Goal: Find contact information: Find contact information

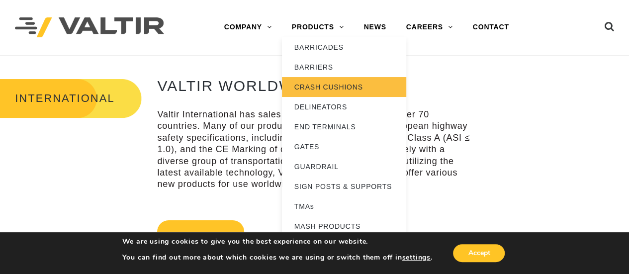
click at [319, 78] on link "CRASH CUSHIONS" at bounding box center [344, 87] width 124 height 20
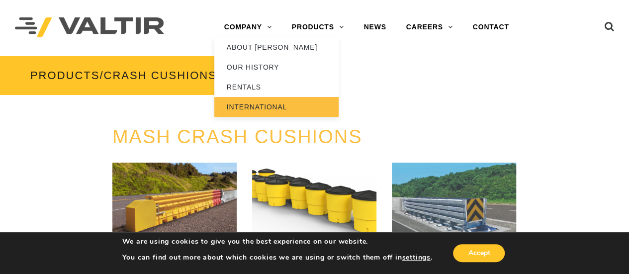
click at [255, 103] on link "INTERNATIONAL" at bounding box center [276, 107] width 124 height 20
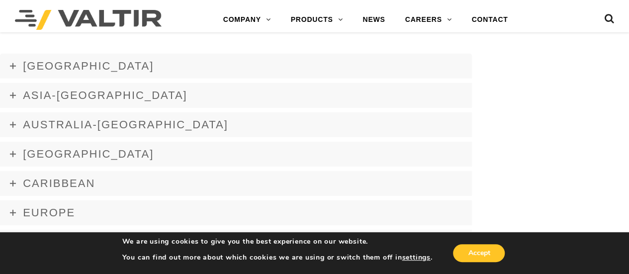
scroll to position [1323, 0]
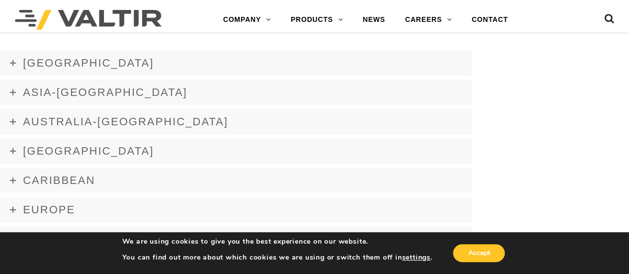
drag, startPoint x: 635, startPoint y: 26, endPoint x: 636, endPoint y: 166, distance: 139.3
click at [314, 88] on link "Asia-[GEOGRAPHIC_DATA]" at bounding box center [236, 92] width 472 height 25
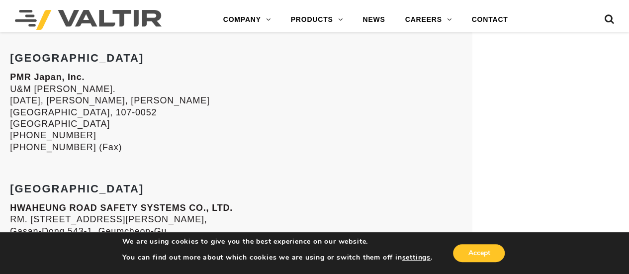
scroll to position [1639, 0]
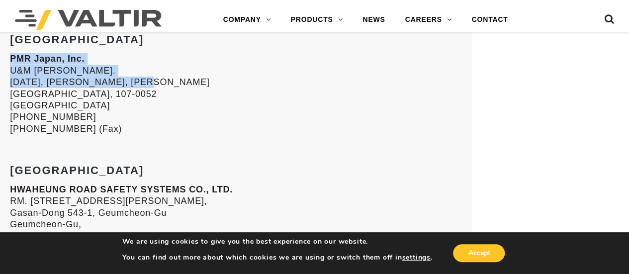
drag, startPoint x: 11, startPoint y: 58, endPoint x: 139, endPoint y: 80, distance: 129.7
click at [139, 80] on p "PMR Japan, Inc. U&M [PERSON_NAME]. [DATE][STREET_ADDRESS] [PHONE_NUMBER] [PHONE…" at bounding box center [236, 94] width 452 height 82
copy p "PMR Japan, Inc. [STREET_ADDRESS][PERSON_NAME][DATE]"
click at [490, 24] on link "CONTACT" at bounding box center [490, 20] width 56 height 20
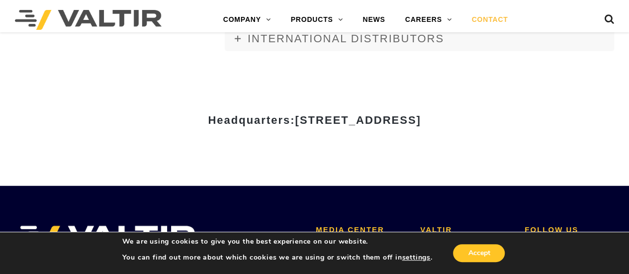
scroll to position [1316, 0]
